Goal: Obtain resource: Obtain resource

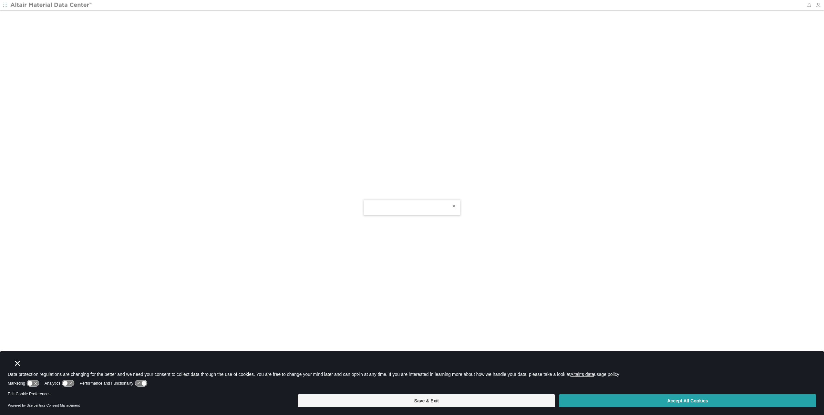
click at [671, 398] on button "Accept All Cookies" at bounding box center [687, 400] width 257 height 13
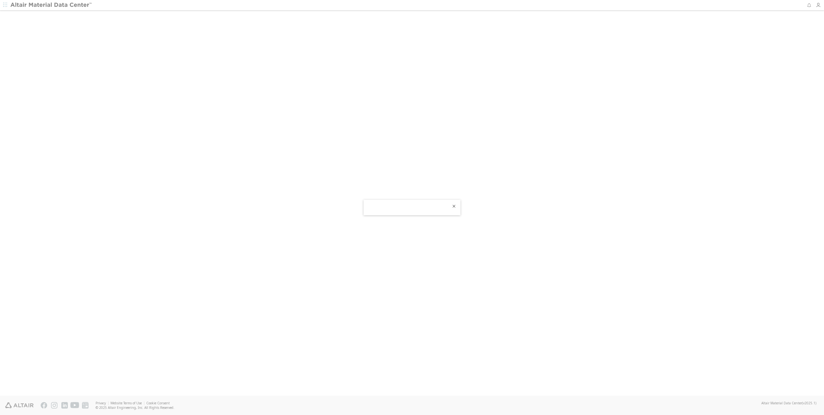
click at [454, 207] on icon "Close" at bounding box center [454, 206] width 5 height 5
click at [250, 95] on div at bounding box center [412, 203] width 824 height 384
click at [258, 86] on div at bounding box center [412, 203] width 824 height 384
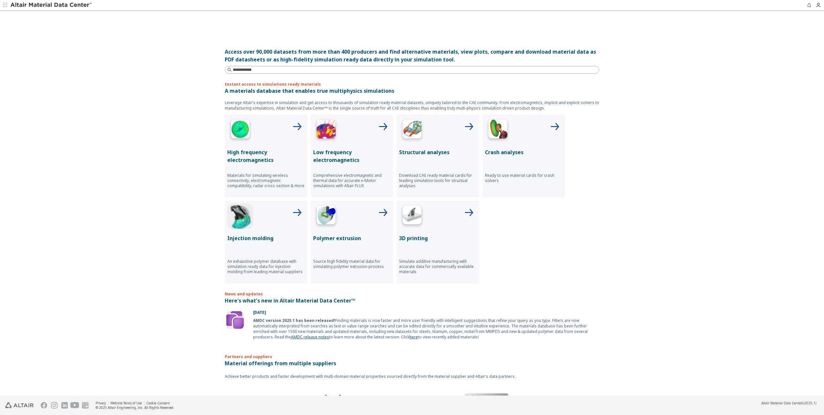
scroll to position [129, 0]
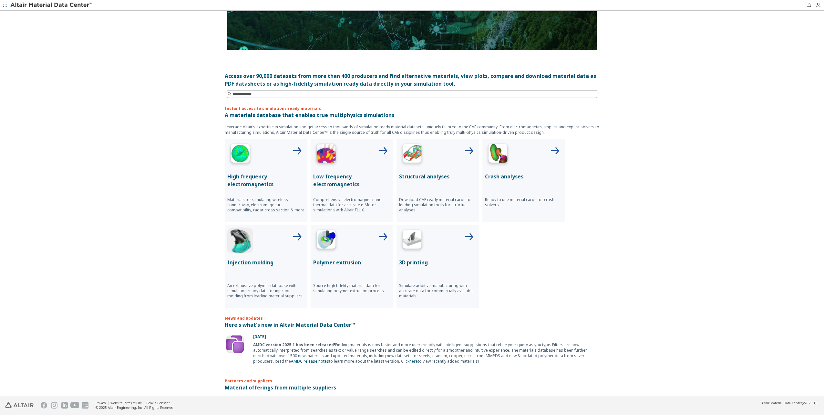
click at [435, 168] on div "Structural analyses Download CAE ready material cards for leading simulation to…" at bounding box center [438, 180] width 83 height 83
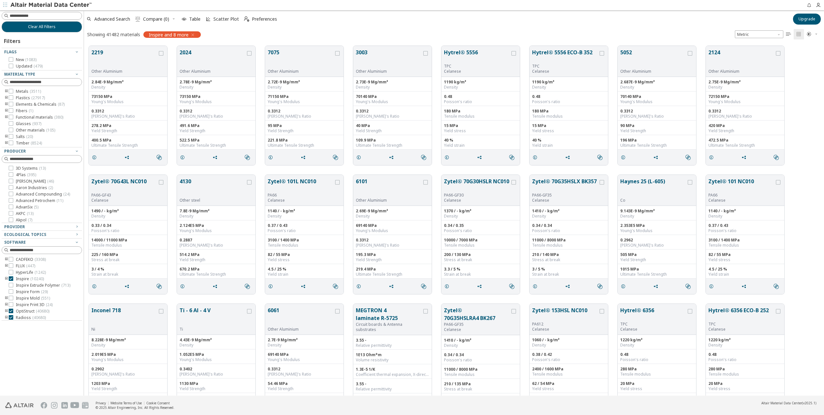
scroll to position [350, 736]
click at [11, 59] on icon at bounding box center [11, 59] width 5 height 5
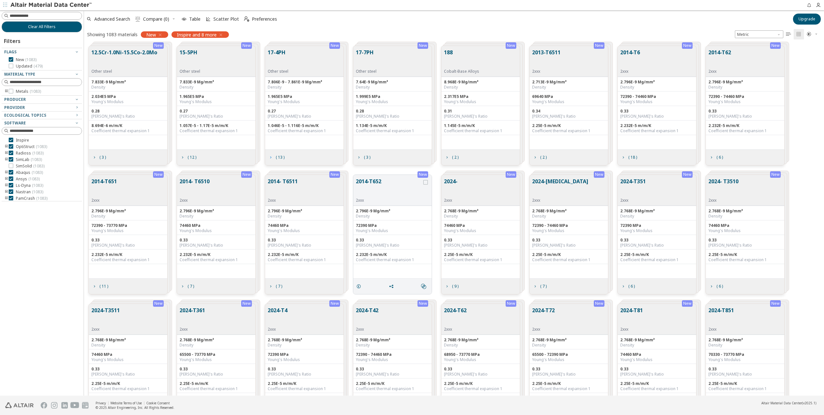
click at [271, 160] on icon "grid" at bounding box center [270, 157] width 5 height 5
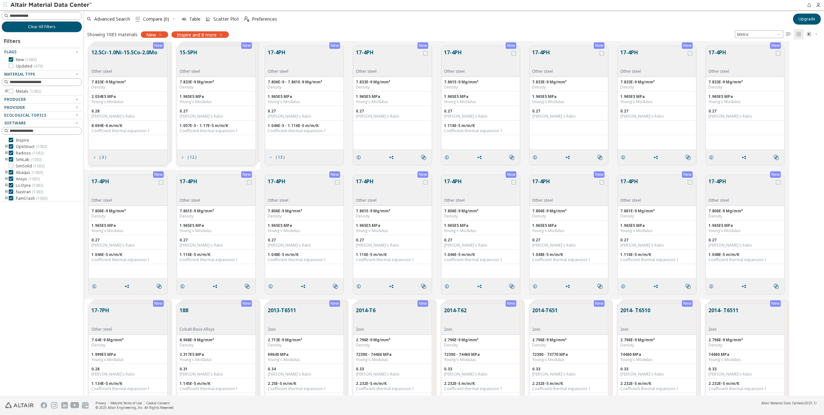
click at [271, 160] on icon "grid" at bounding box center [270, 157] width 5 height 5
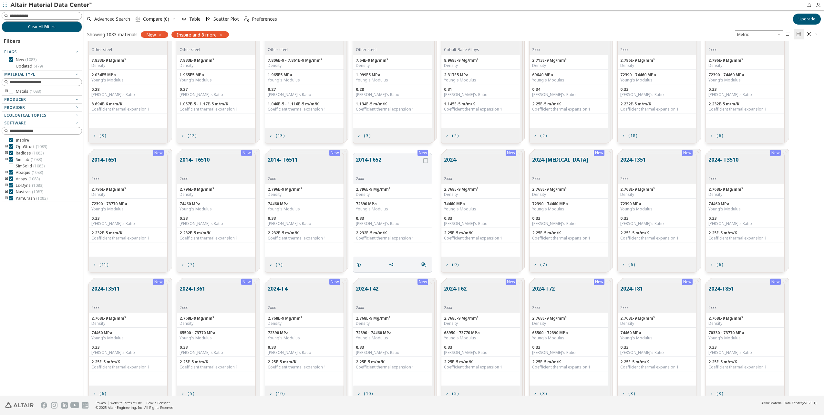
scroll to position [32, 0]
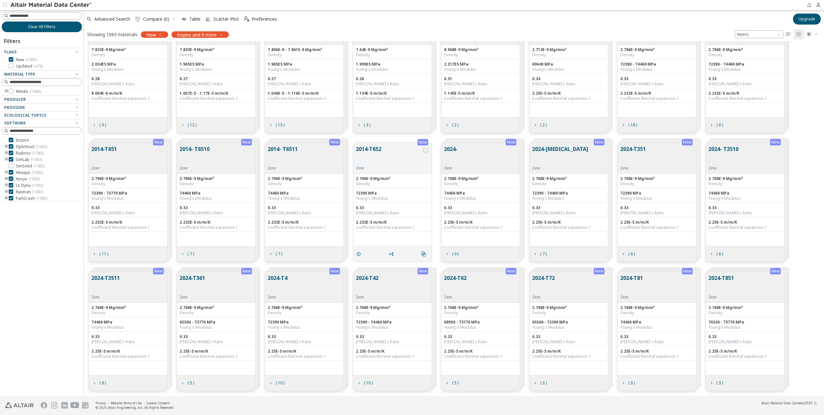
click at [12, 200] on div at bounding box center [40, 199] width 77 height 3
click at [10, 198] on div at bounding box center [40, 199] width 77 height 3
click at [12, 198] on div at bounding box center [40, 199] width 77 height 3
drag, startPoint x: 49, startPoint y: 200, endPoint x: 48, endPoint y: 232, distance: 32.3
click at [48, 227] on div "Filters Flags New ( 1083 ) Updated ( 479 ) Material Type Metals ( 1083 ) Produc…" at bounding box center [42, 129] width 80 height 195
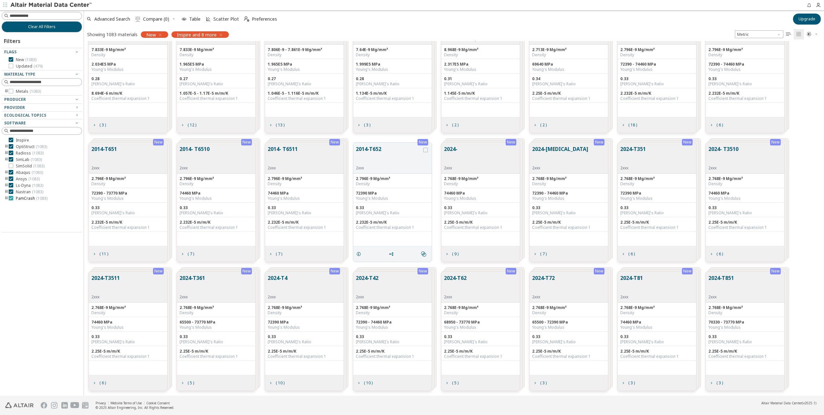
click at [11, 199] on icon at bounding box center [11, 198] width 5 height 5
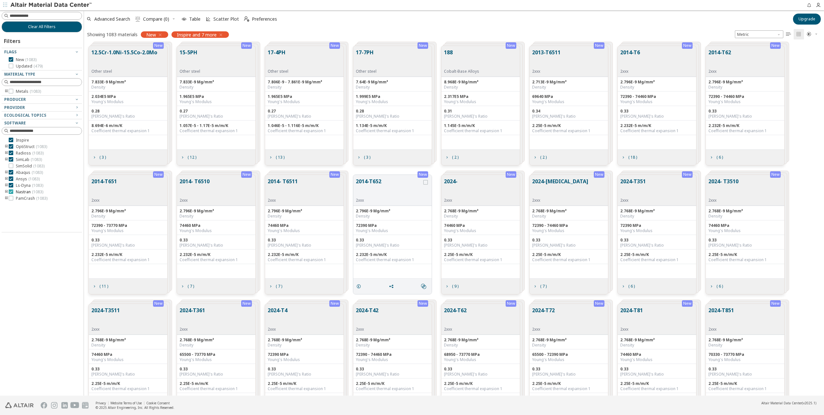
click at [11, 192] on icon at bounding box center [11, 191] width 5 height 5
click at [12, 186] on icon at bounding box center [11, 185] width 5 height 5
click at [11, 173] on icon at bounding box center [11, 172] width 5 height 5
click at [221, 18] on span "Scatter Plot" at bounding box center [227, 19] width 26 height 5
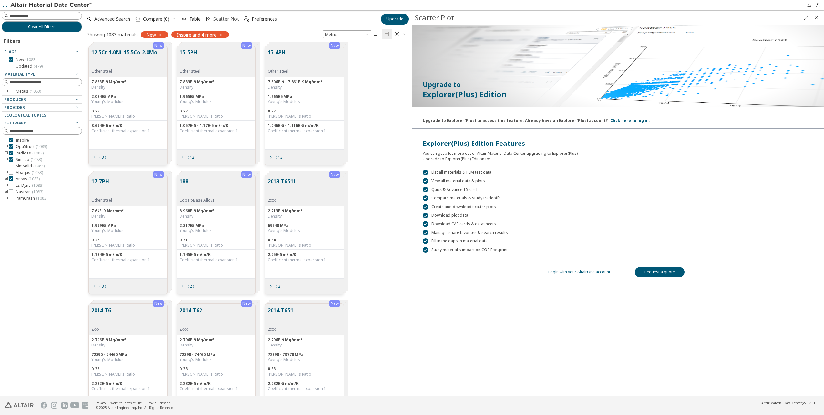
scroll to position [350, 323]
click at [221, 18] on span "Scatter Plot" at bounding box center [227, 19] width 26 height 5
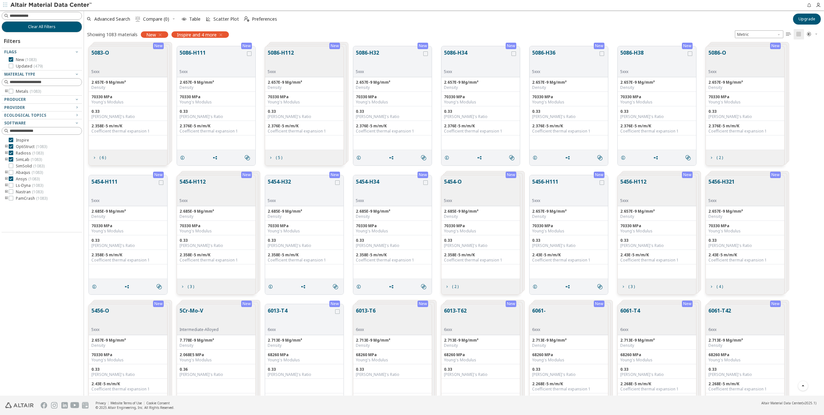
scroll to position [1002, 0]
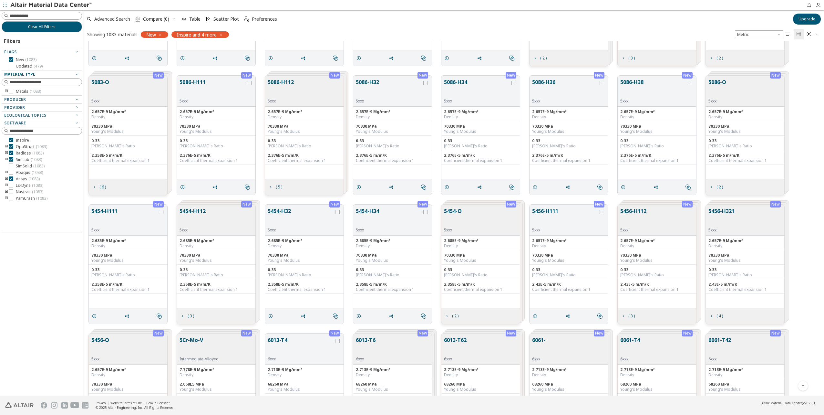
click at [76, 73] on icon "button" at bounding box center [76, 73] width 5 height 5
click at [6, 90] on icon "toogle group" at bounding box center [6, 91] width 5 height 5
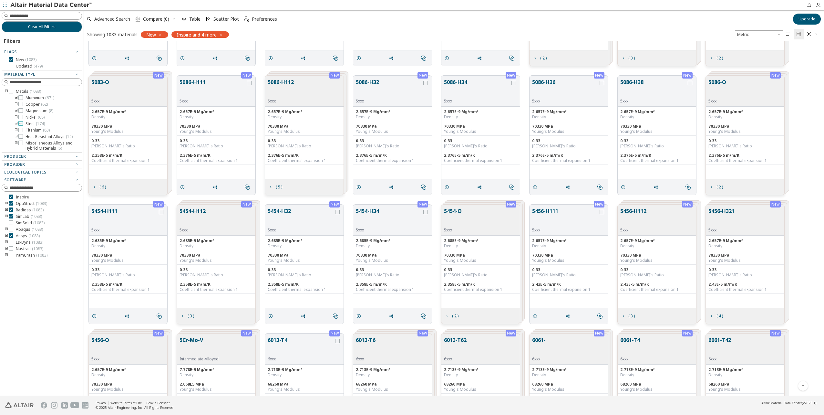
click at [22, 123] on icon at bounding box center [20, 123] width 5 height 5
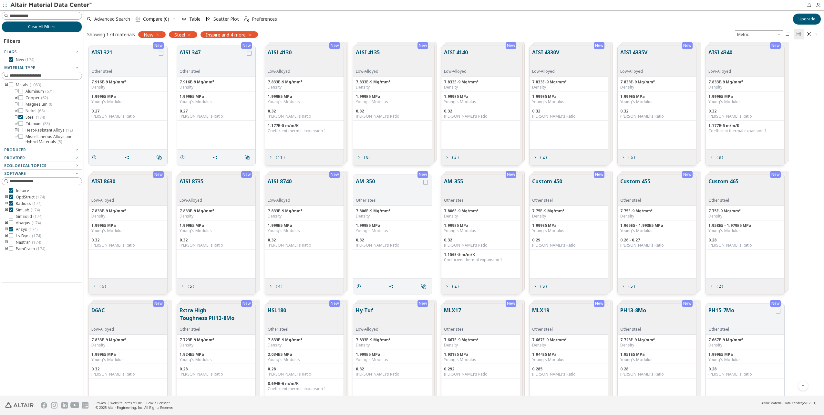
scroll to position [290, 0]
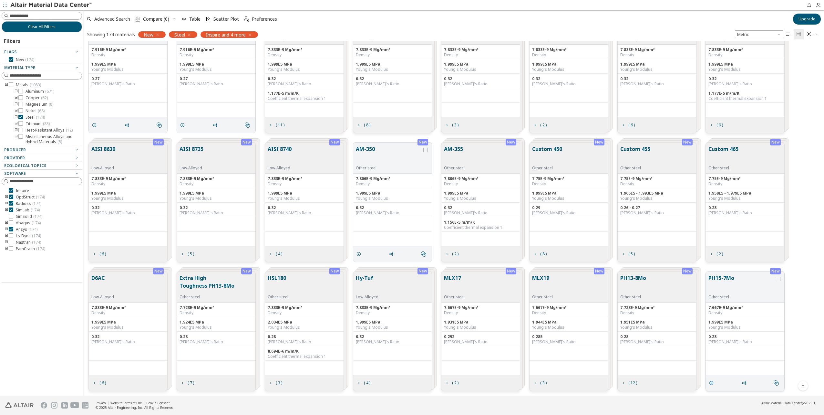
click at [713, 382] on icon "grid" at bounding box center [711, 382] width 5 height 5
click at [0, 0] on div at bounding box center [0, 0] width 0 height 0
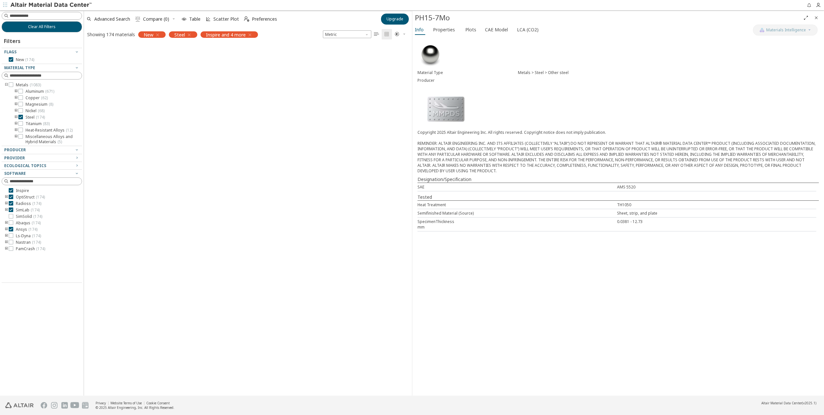
scroll to position [1450, 0]
